Goal: Information Seeking & Learning: Learn about a topic

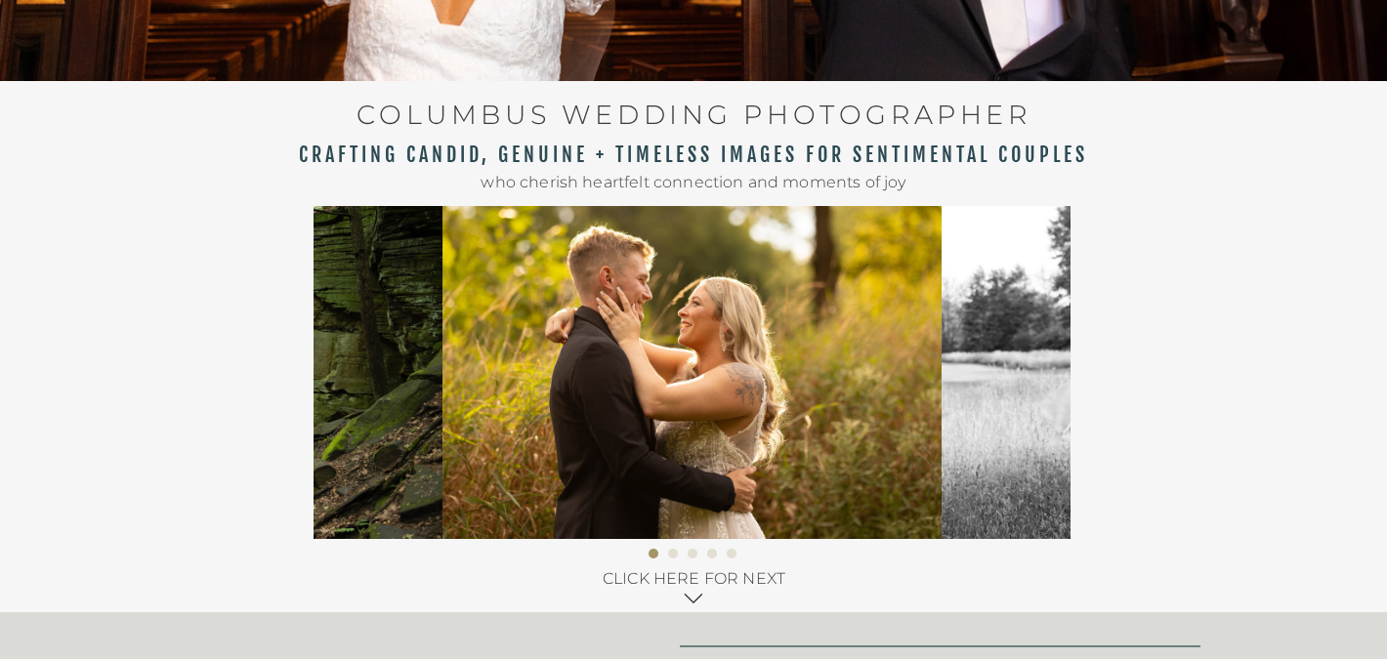
scroll to position [506, 0]
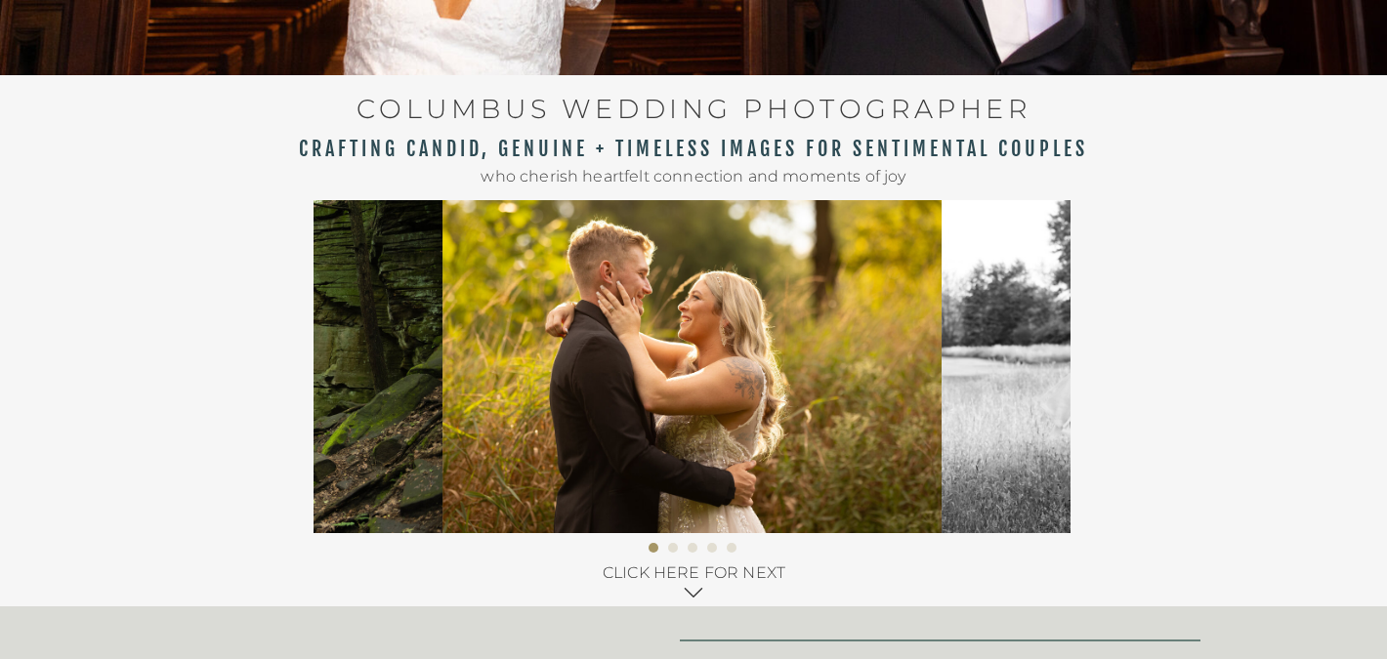
click at [690, 579] on p "CLICK HERE FOR NEXT" at bounding box center [694, 570] width 194 height 22
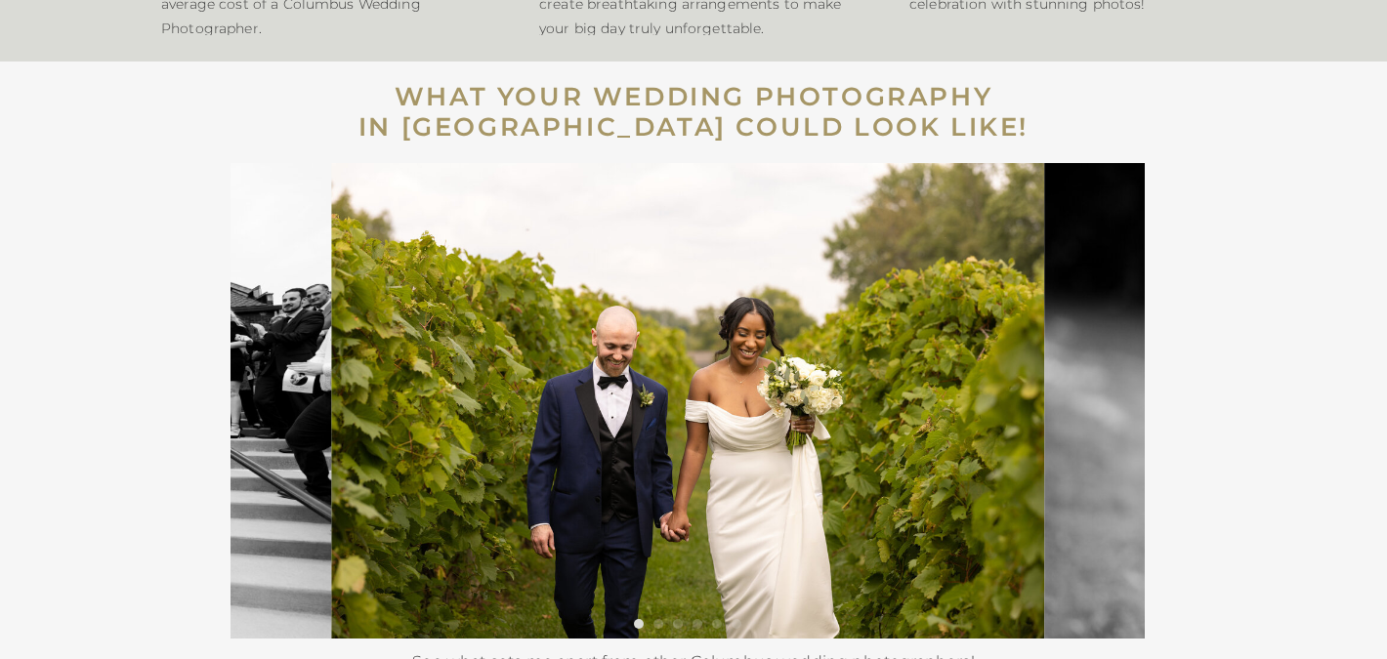
scroll to position [3023, 0]
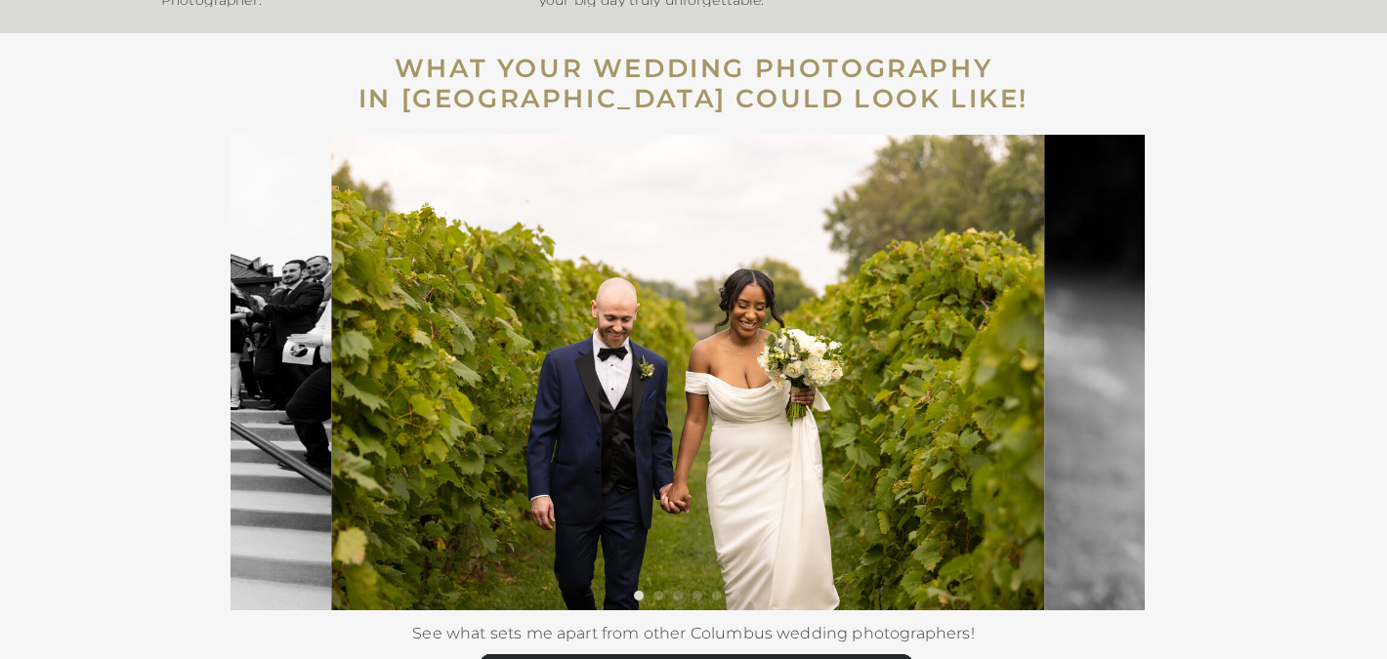
click at [660, 600] on li "Page dot 2" at bounding box center [658, 596] width 10 height 10
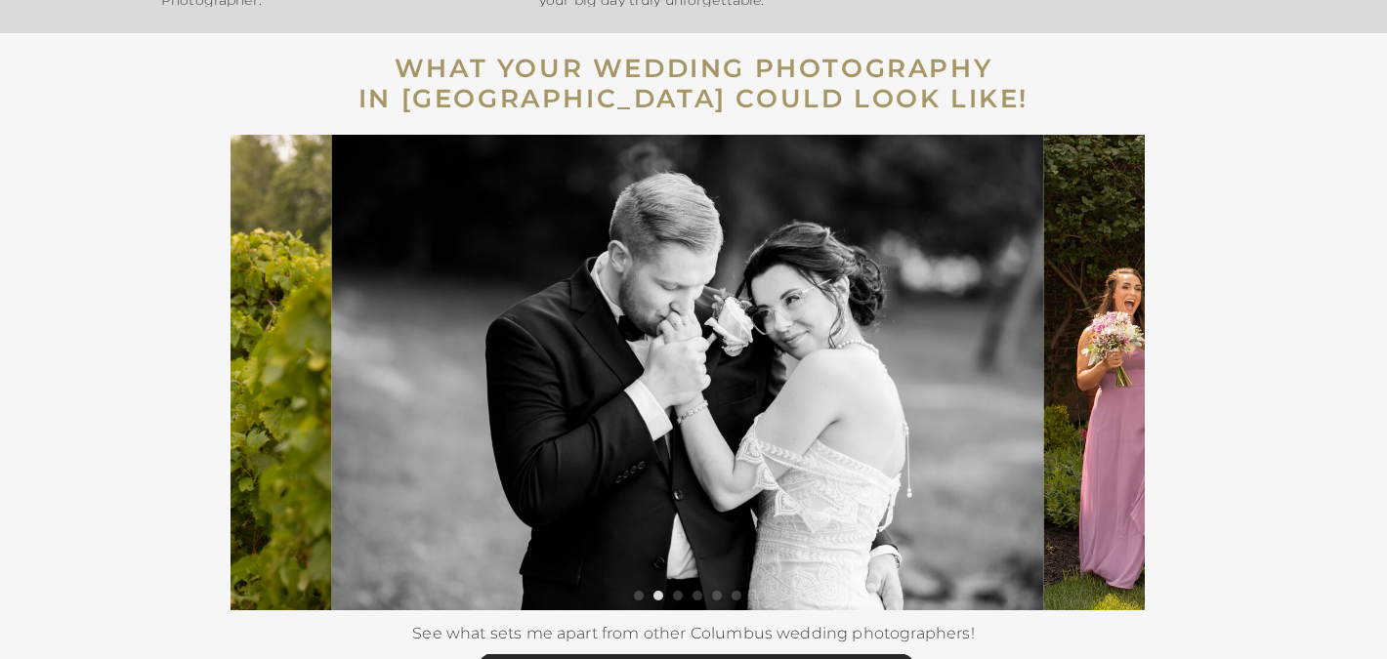
click at [683, 598] on ol at bounding box center [687, 601] width 914 height 20
click at [670, 595] on ol at bounding box center [687, 601] width 914 height 20
click at [678, 596] on li "Page dot 3" at bounding box center [678, 596] width 10 height 10
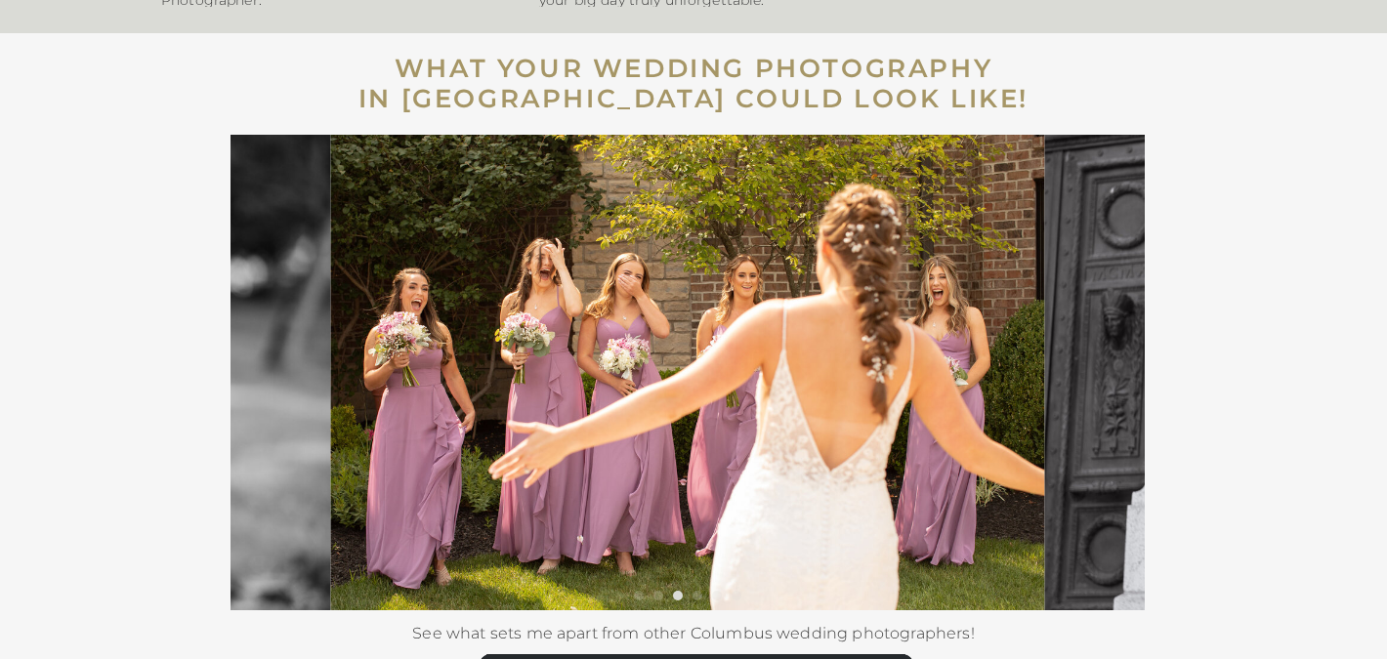
click at [698, 595] on li "Page dot 4" at bounding box center [697, 596] width 10 height 10
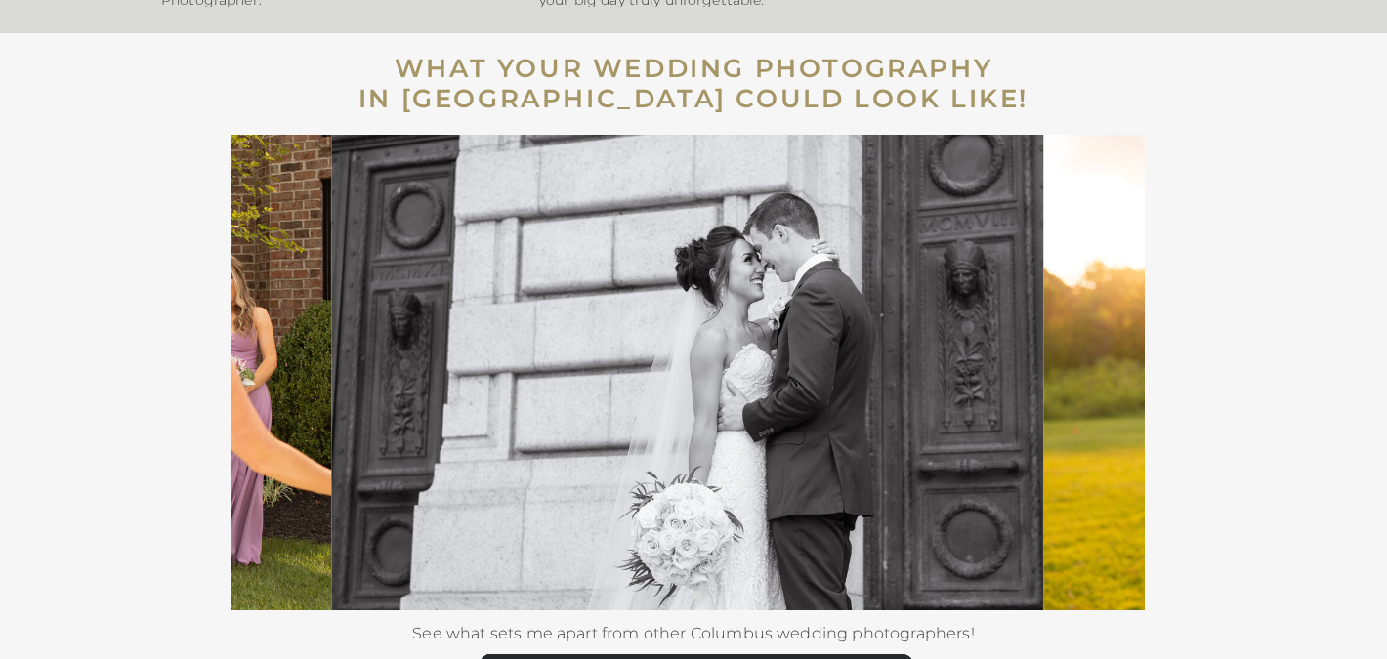
click at [719, 587] on img at bounding box center [687, 373] width 713 height 476
click at [719, 594] on li "Page dot 5" at bounding box center [717, 596] width 10 height 10
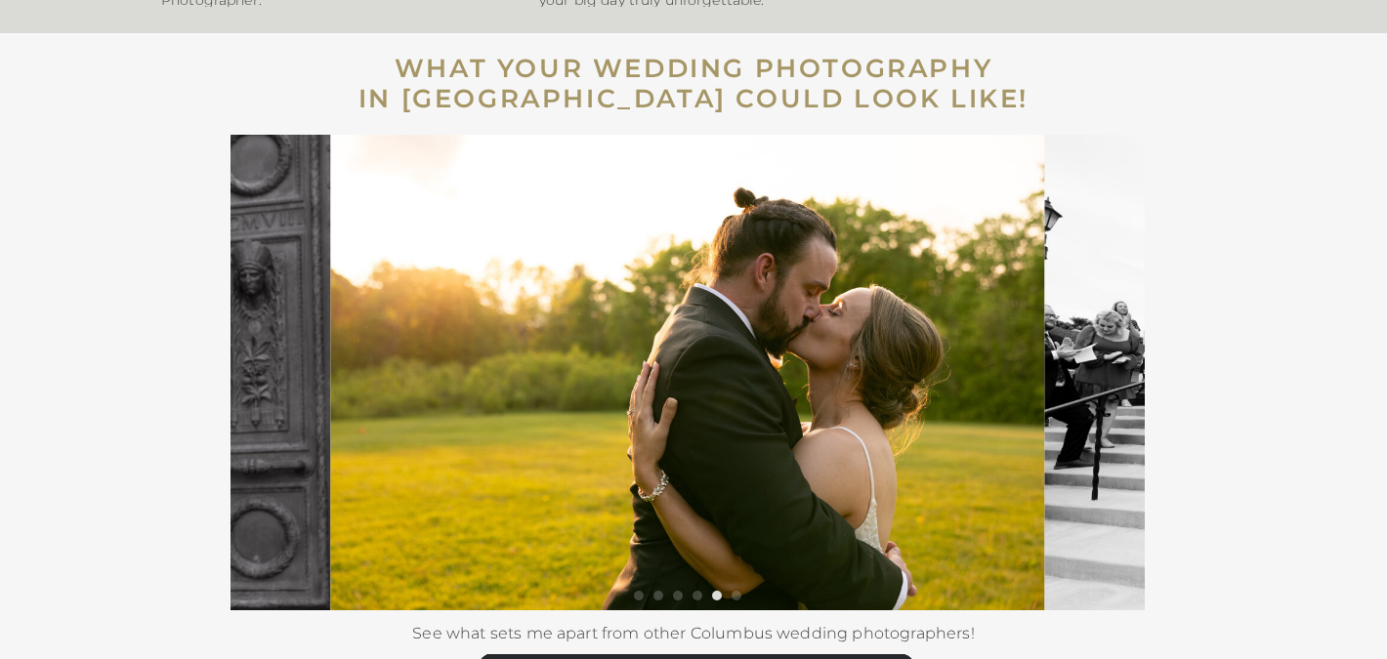
click at [729, 594] on ol at bounding box center [687, 601] width 914 height 20
click at [741, 598] on ol at bounding box center [687, 601] width 914 height 20
click at [731, 600] on ol at bounding box center [687, 601] width 914 height 20
click at [733, 598] on li "Page dot 6" at bounding box center [736, 596] width 10 height 10
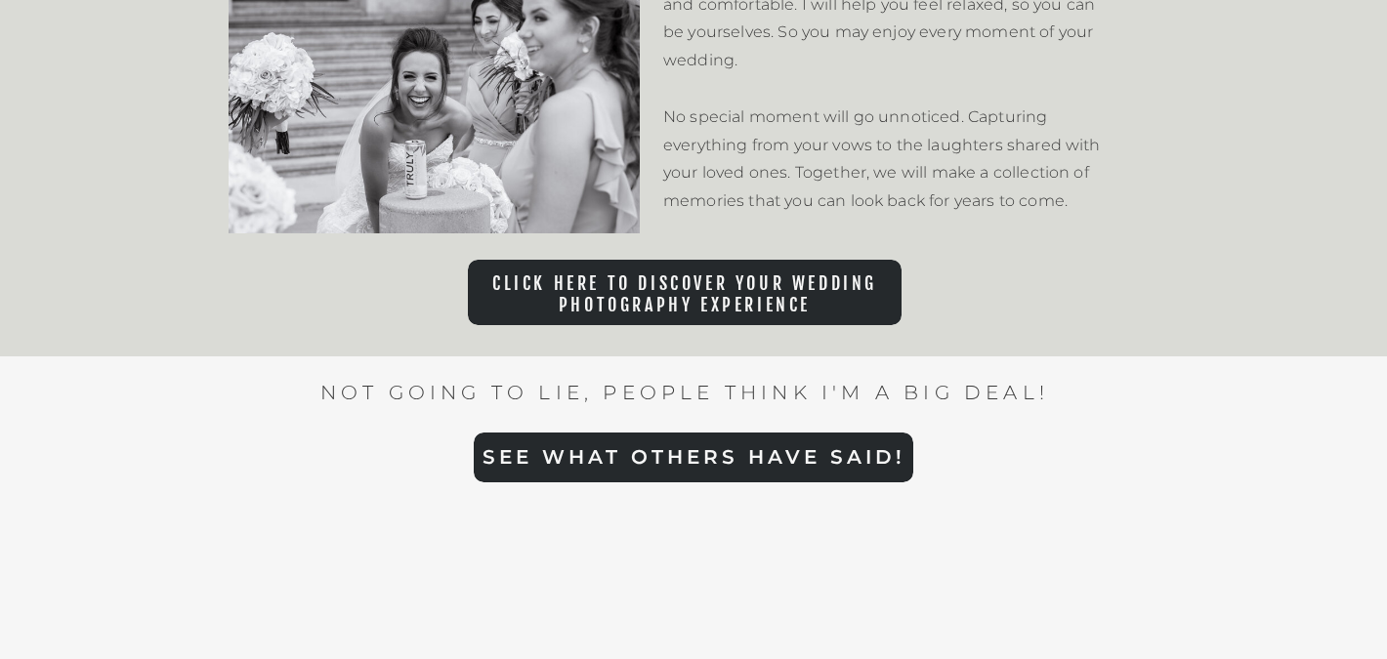
scroll to position [3882, 0]
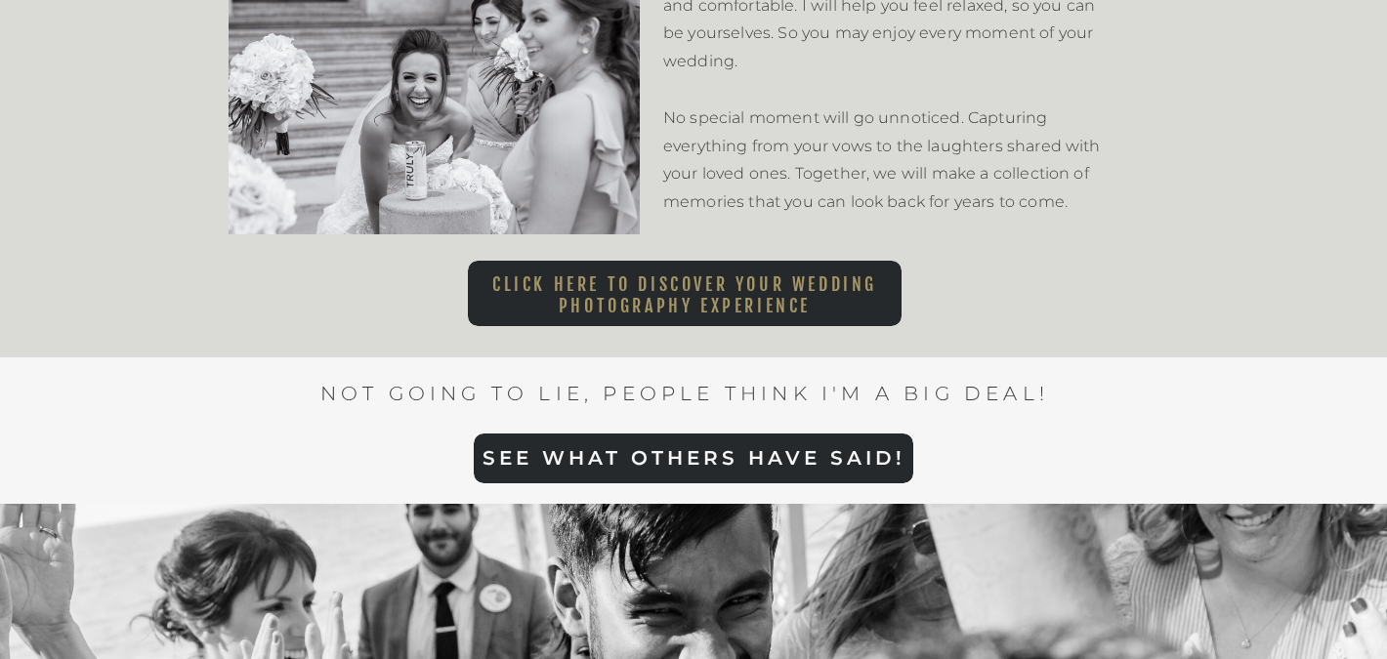
click at [702, 295] on nav "Click here to Discover Your Wedding Photography Experience" at bounding box center [685, 290] width 434 height 32
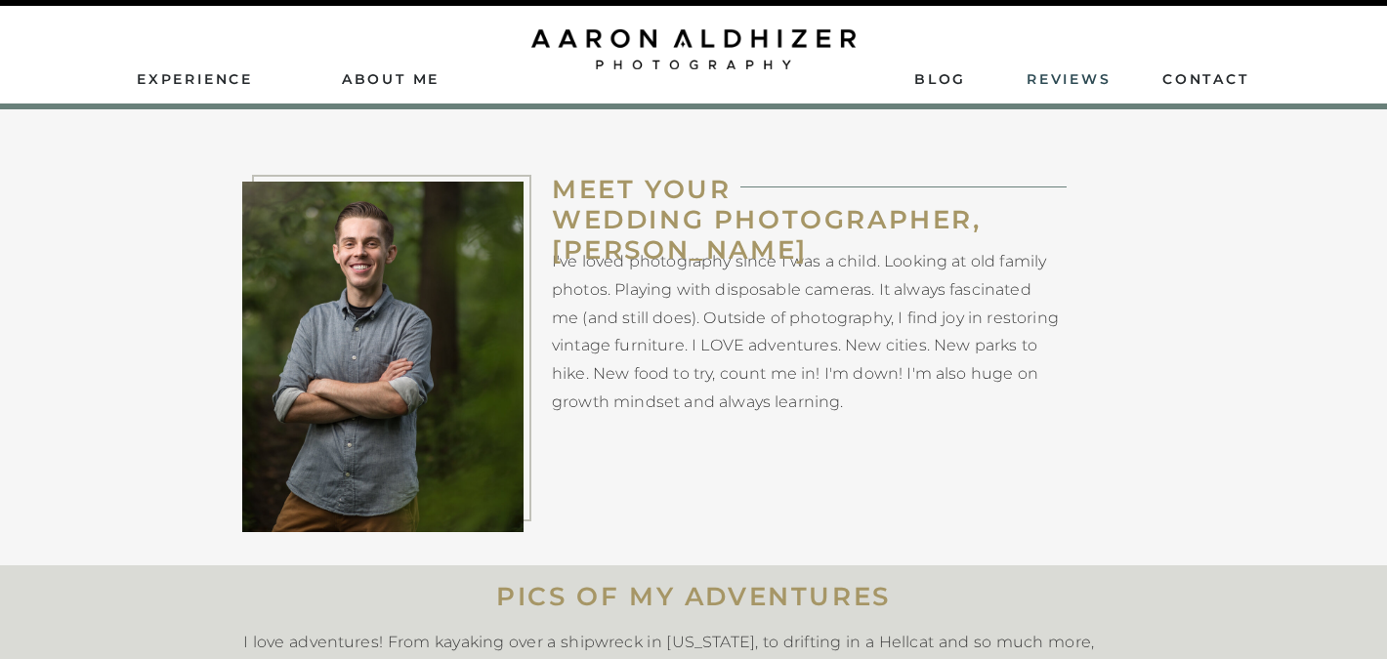
click at [1073, 85] on nav "ReviEws" at bounding box center [1070, 78] width 88 height 18
